Goal: Navigation & Orientation: Find specific page/section

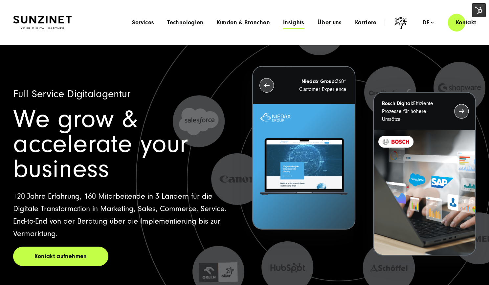
click at [293, 23] on span "Insights" at bounding box center [293, 22] width 21 height 7
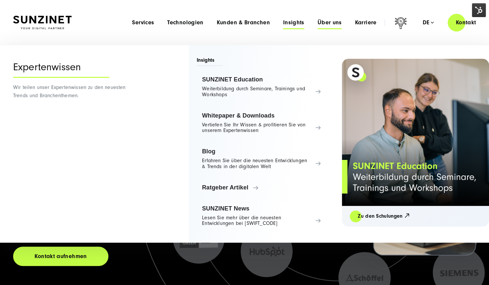
click at [326, 24] on span "Über uns" at bounding box center [330, 22] width 24 height 7
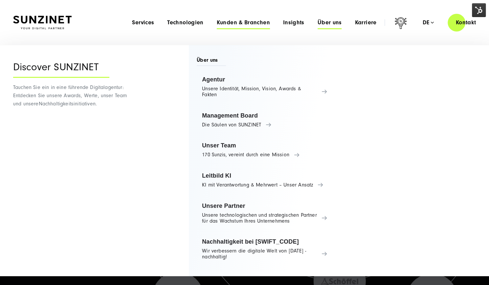
click at [251, 19] on span "Kunden & Branchen" at bounding box center [243, 22] width 53 height 7
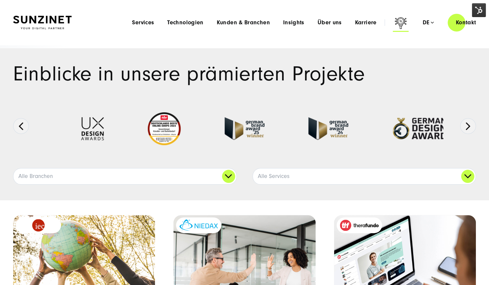
click at [401, 24] on icon at bounding box center [401, 24] width 16 height 16
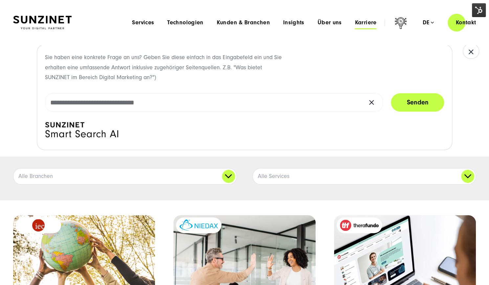
click at [364, 25] on span "Karriere" at bounding box center [366, 22] width 22 height 7
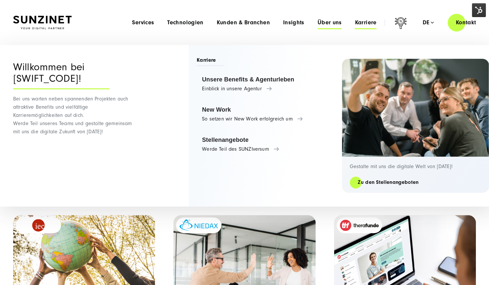
click at [333, 26] on span "Über uns" at bounding box center [330, 22] width 24 height 7
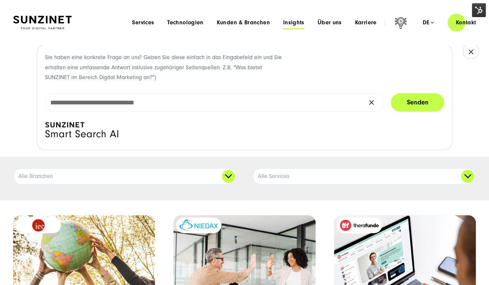
click at [298, 24] on span "Insights" at bounding box center [293, 22] width 21 height 7
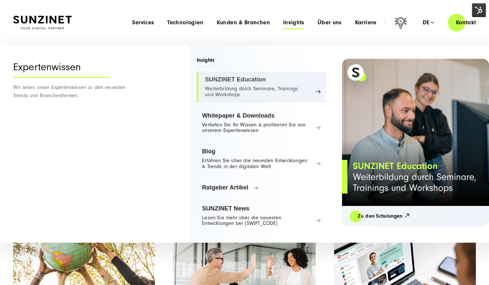
click at [283, 84] on link "SUNZINET Education Weiterbildung durch Seminare, Trainings und Workshops" at bounding box center [262, 87] width 130 height 31
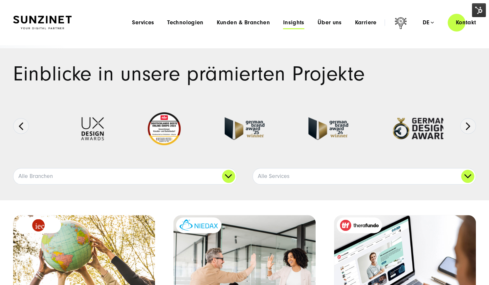
click at [298, 25] on span "Insights" at bounding box center [293, 22] width 21 height 7
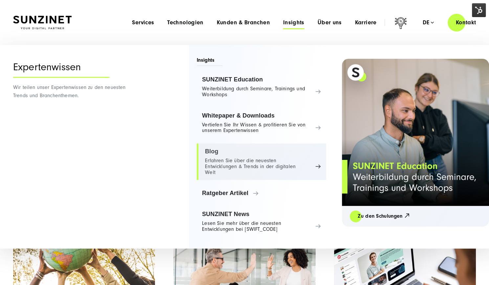
click at [222, 153] on link "Blog Erfahren Sie über die neuesten Entwicklungen & Trends in der digitalen Welt" at bounding box center [262, 162] width 130 height 36
